Goal: Task Accomplishment & Management: Use online tool/utility

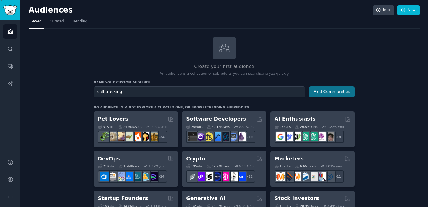
type input "call tracking"
click at [325, 94] on button "Find Communities" at bounding box center [331, 91] width 45 height 11
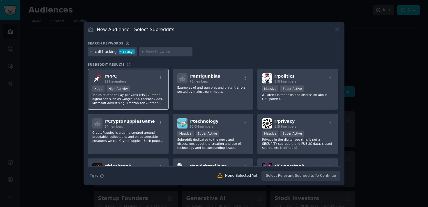
click at [149, 95] on p "Topics related to Pay-per-Click (PPC) & other digital ads such as Google Ads, F…" at bounding box center [128, 99] width 72 height 12
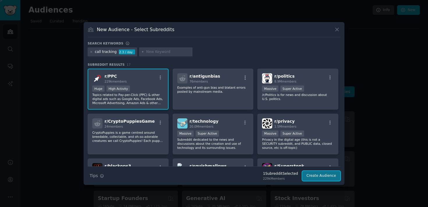
click at [328, 176] on button "Create Audience" at bounding box center [321, 176] width 38 height 10
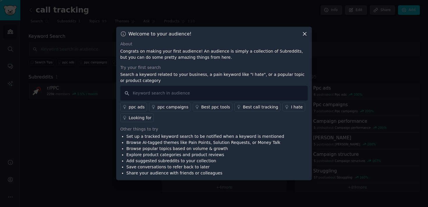
click at [252, 109] on div "Best call tracking" at bounding box center [260, 107] width 35 height 6
